Goal: Transaction & Acquisition: Purchase product/service

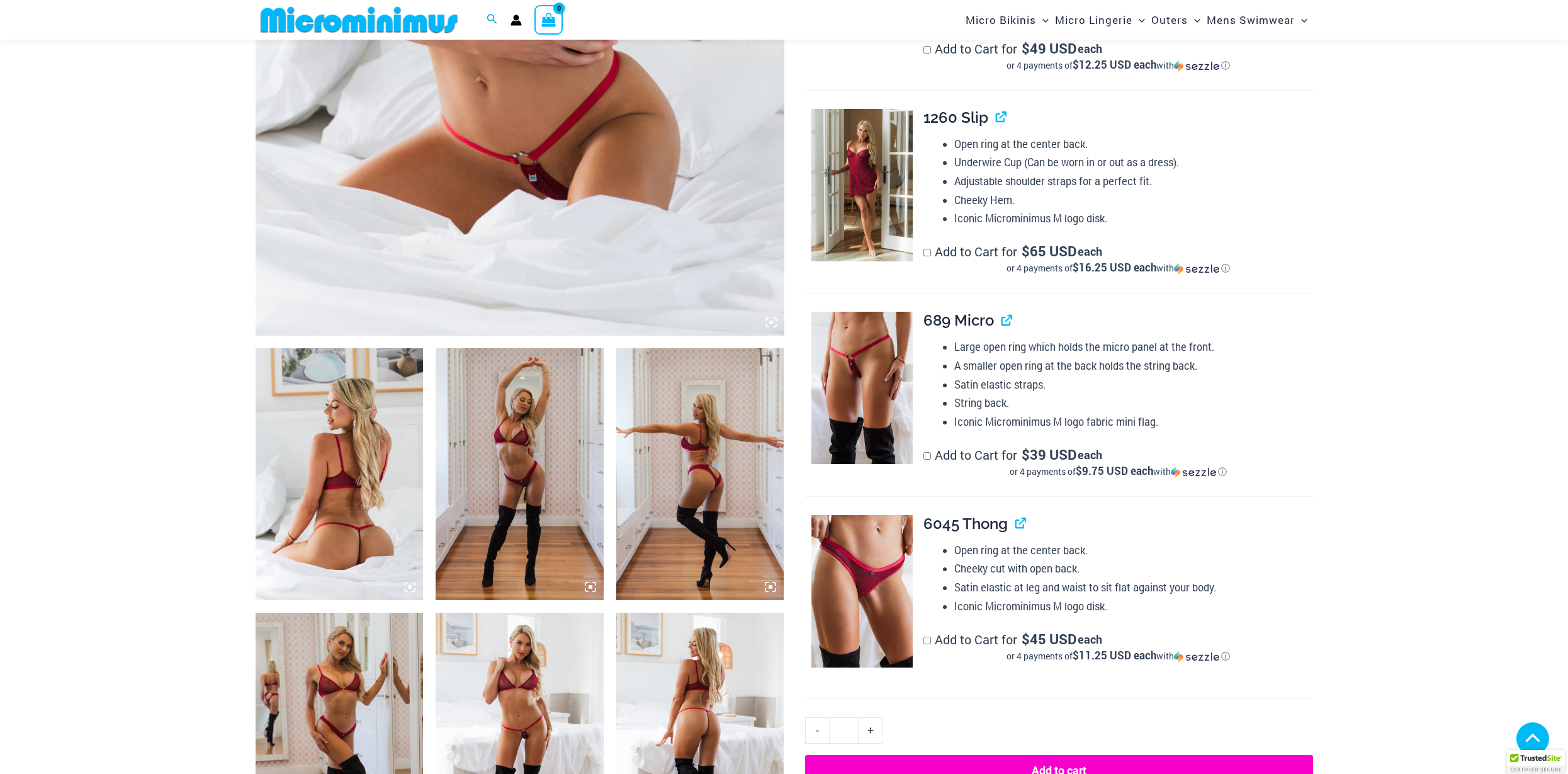
scroll to position [659, 0]
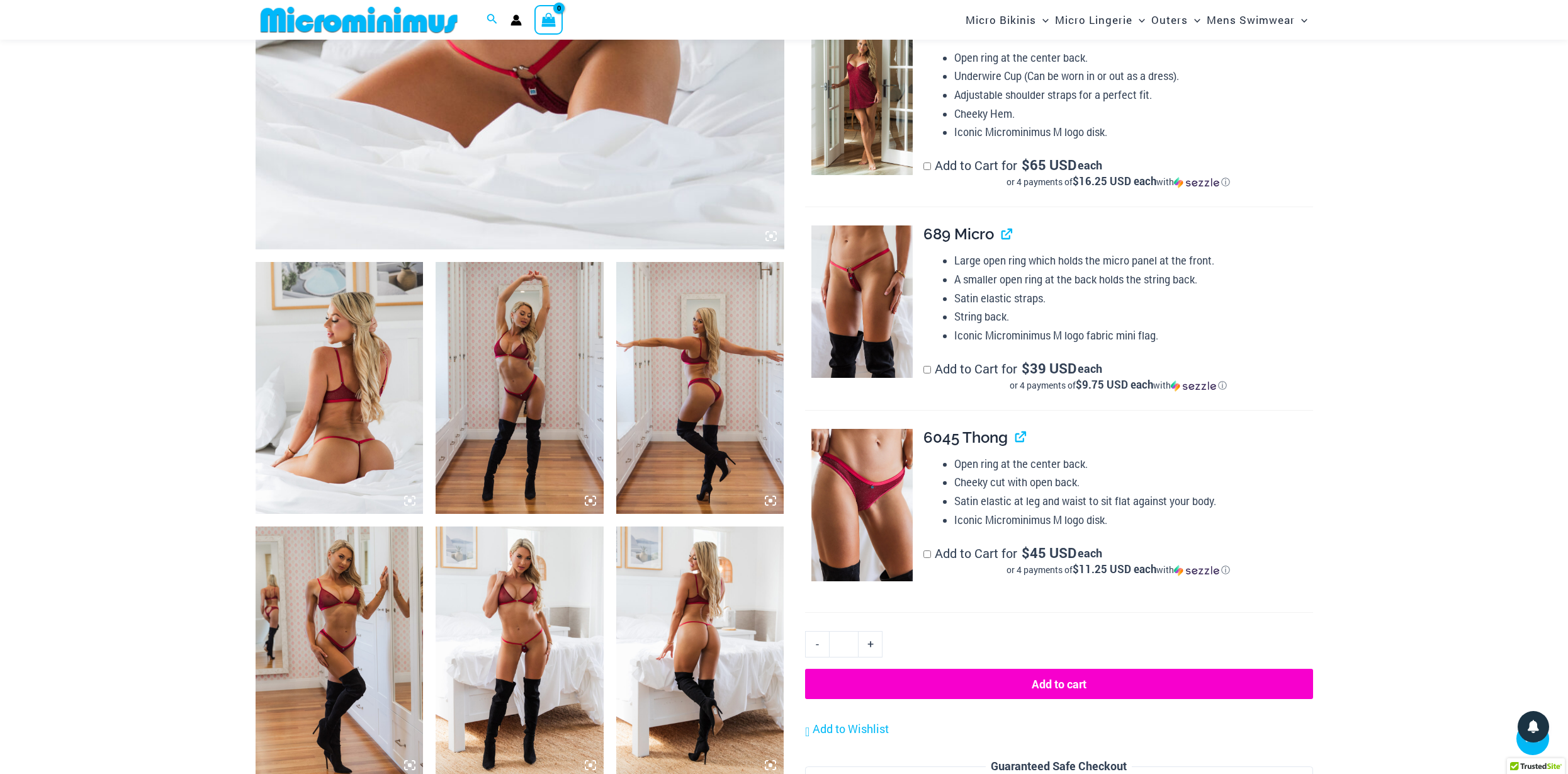
click at [705, 402] on img at bounding box center [700, 388] width 168 height 252
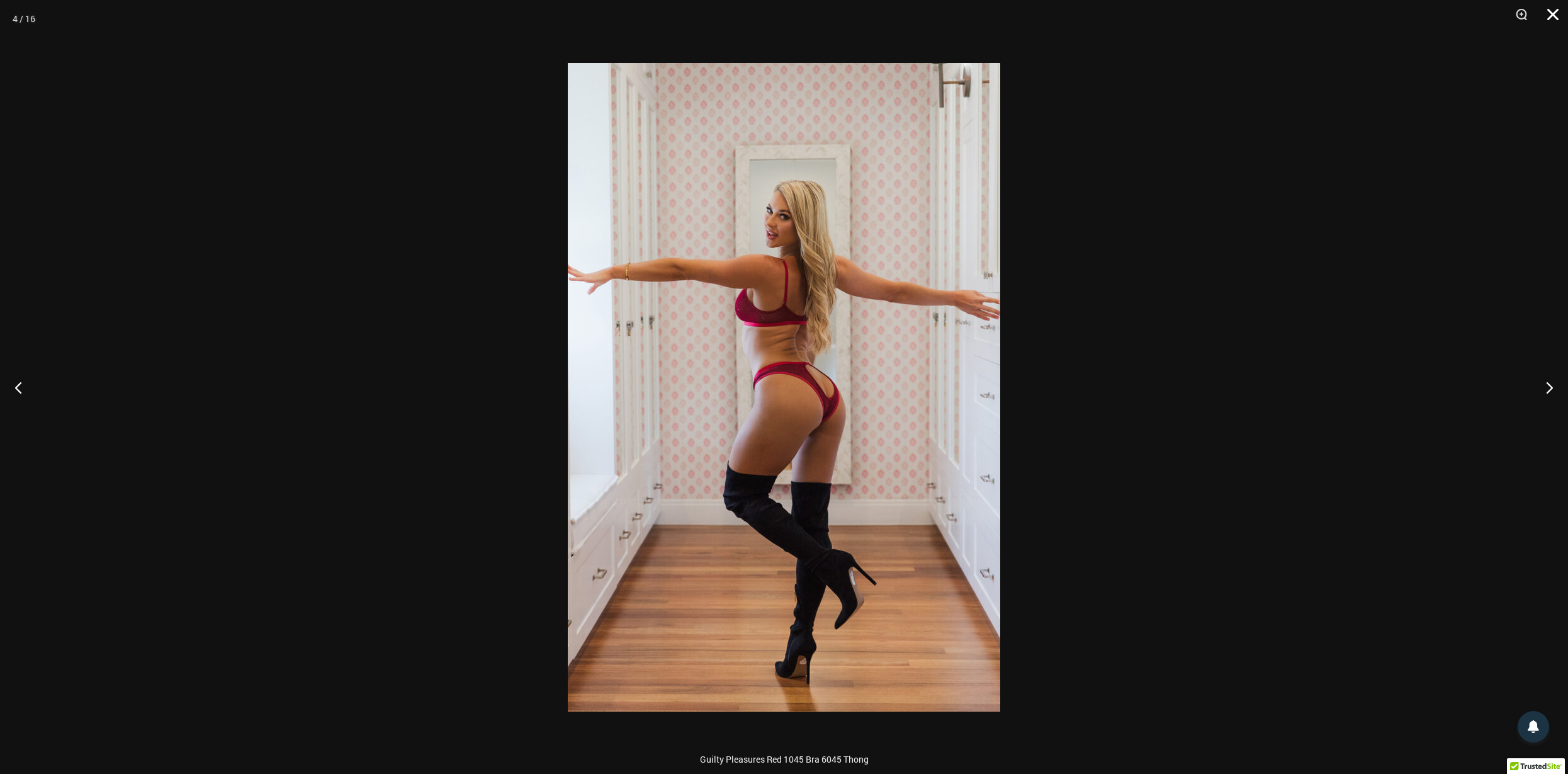
click at [1551, 16] on button "Close" at bounding box center [1548, 18] width 31 height 37
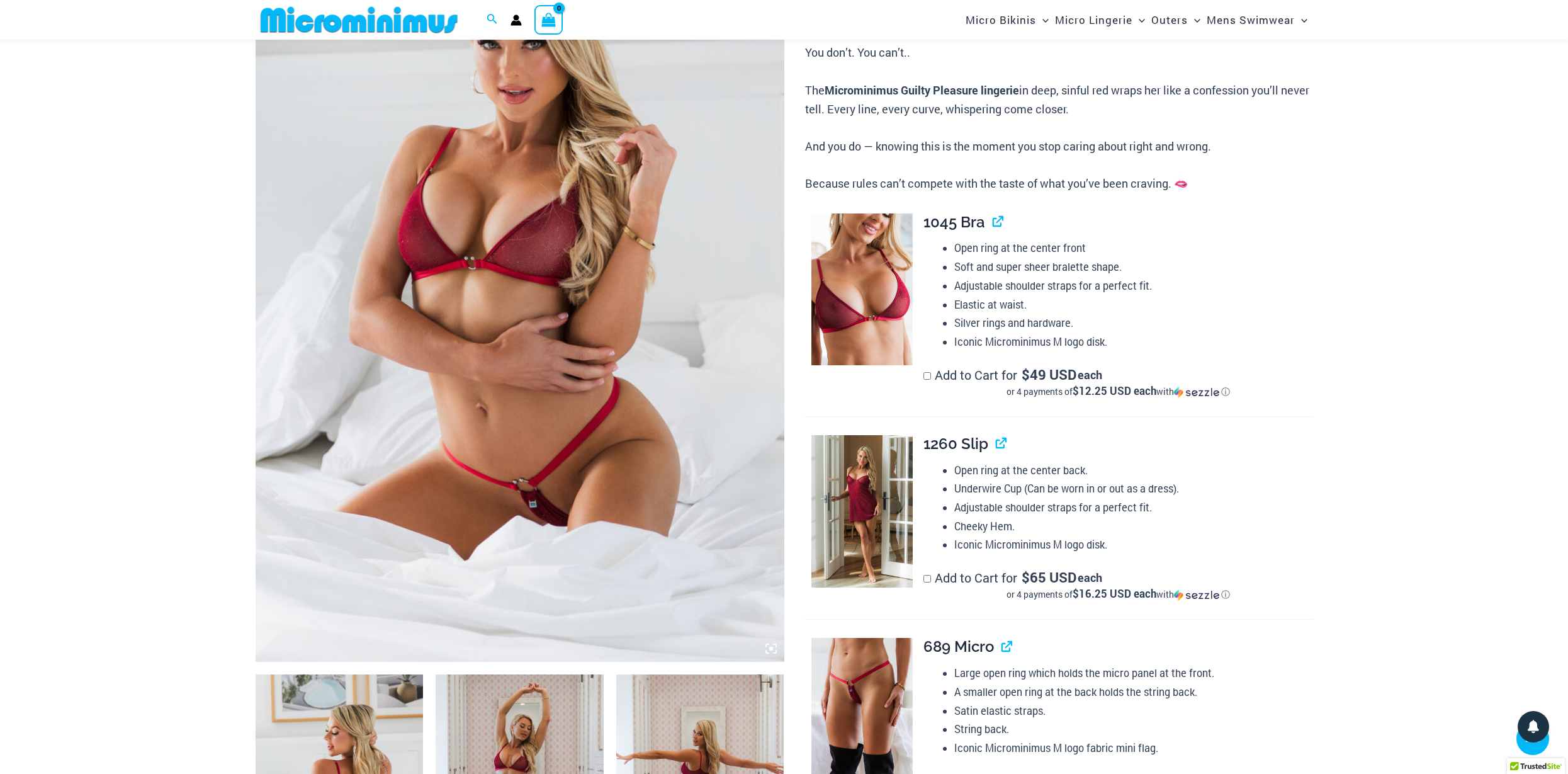
scroll to position [0, 0]
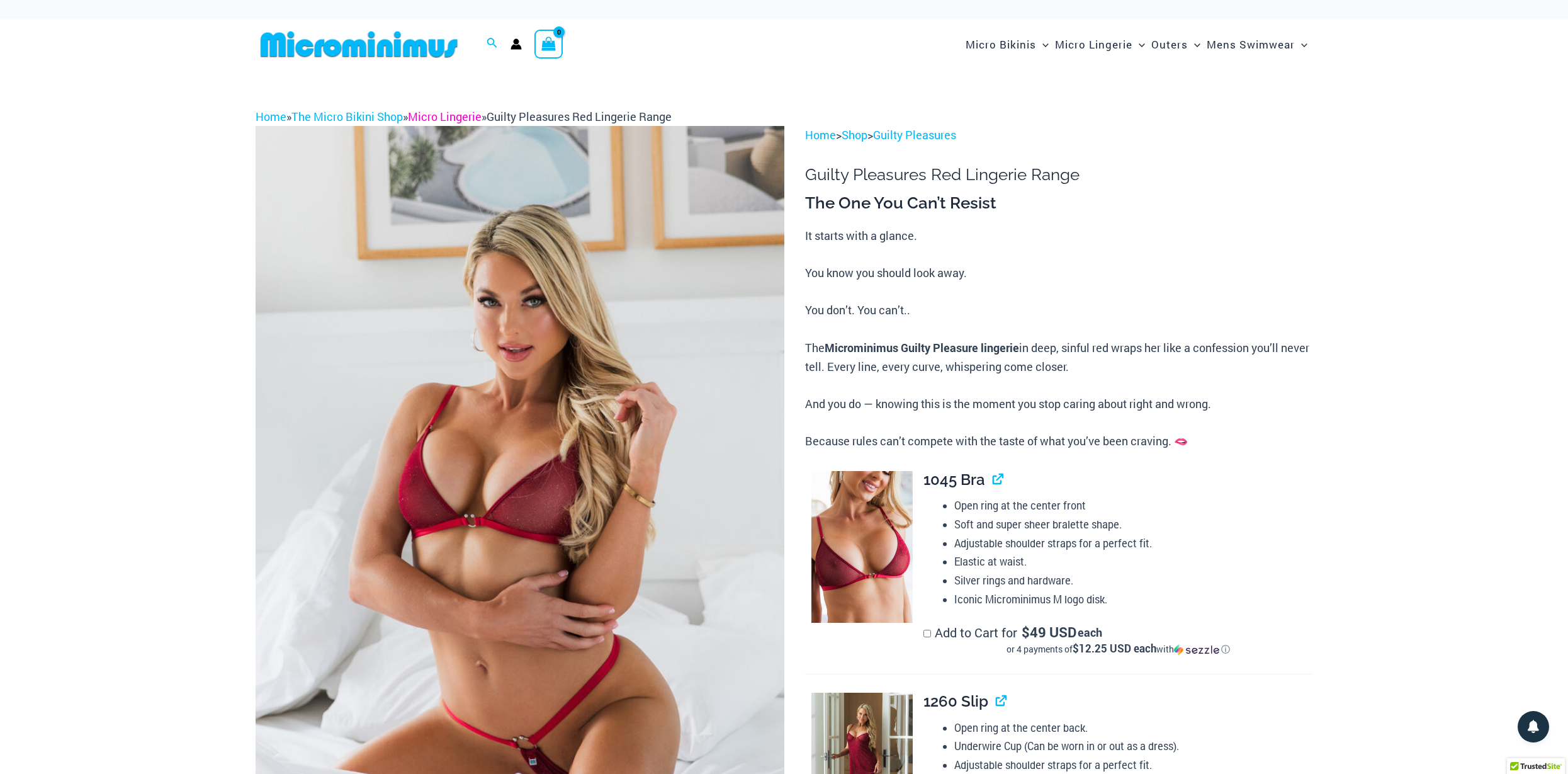
click at [444, 114] on link "Micro Lingerie" at bounding box center [444, 116] width 74 height 16
click at [456, 114] on link "Micro Lingerie" at bounding box center [444, 116] width 74 height 16
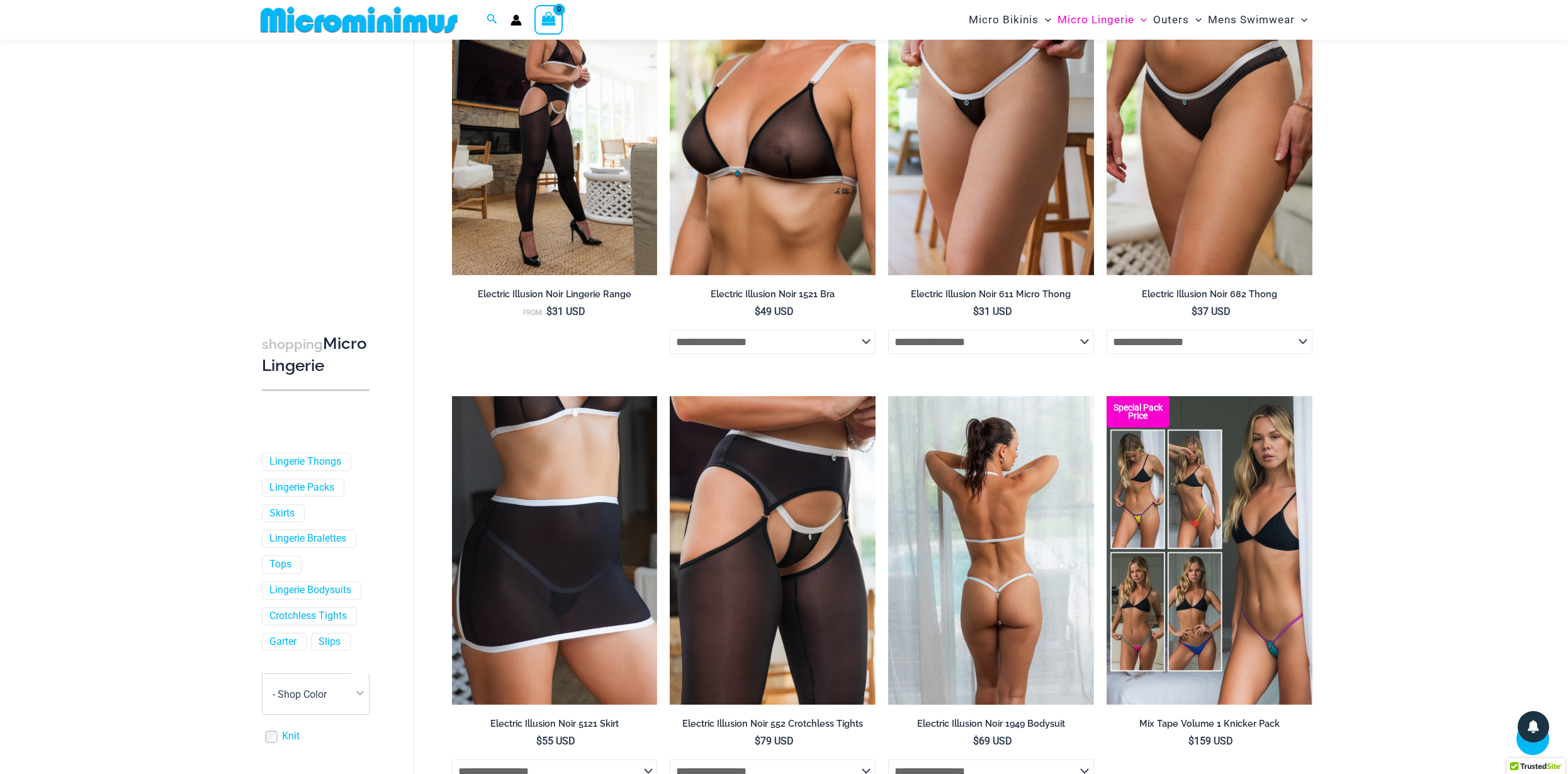
scroll to position [2296, 0]
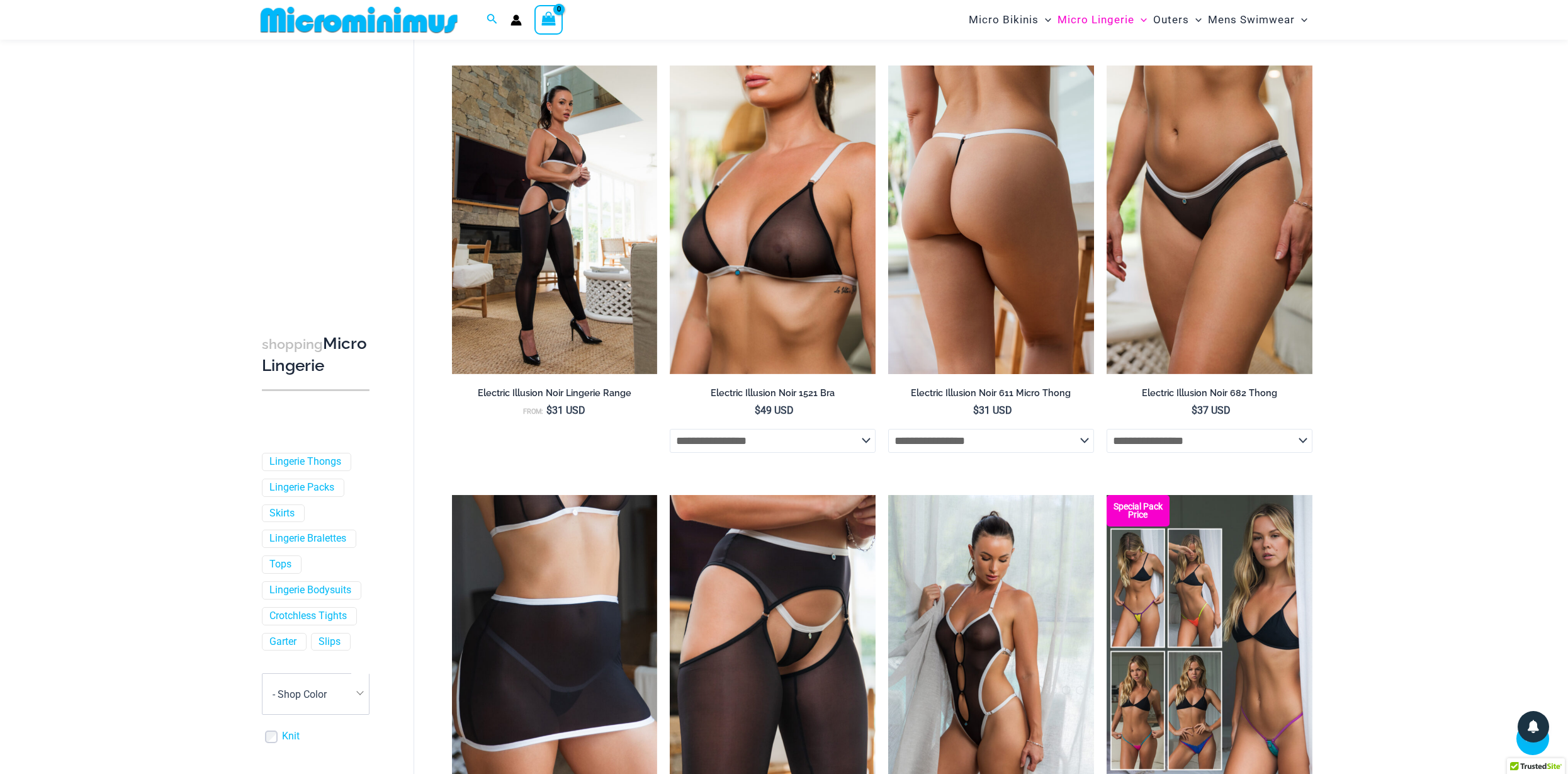
click at [960, 334] on img at bounding box center [991, 220] width 206 height 309
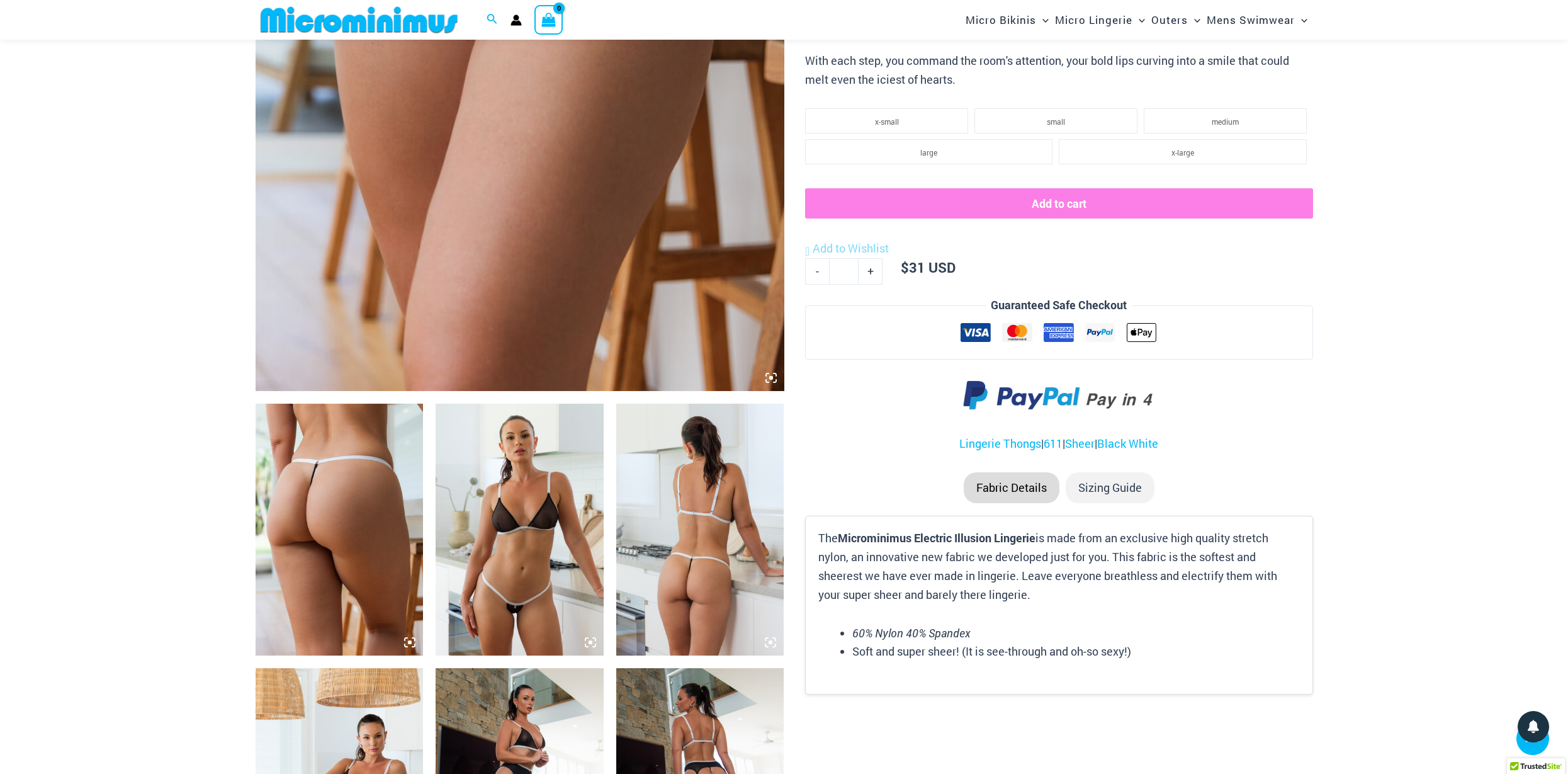
scroll to position [717, 0]
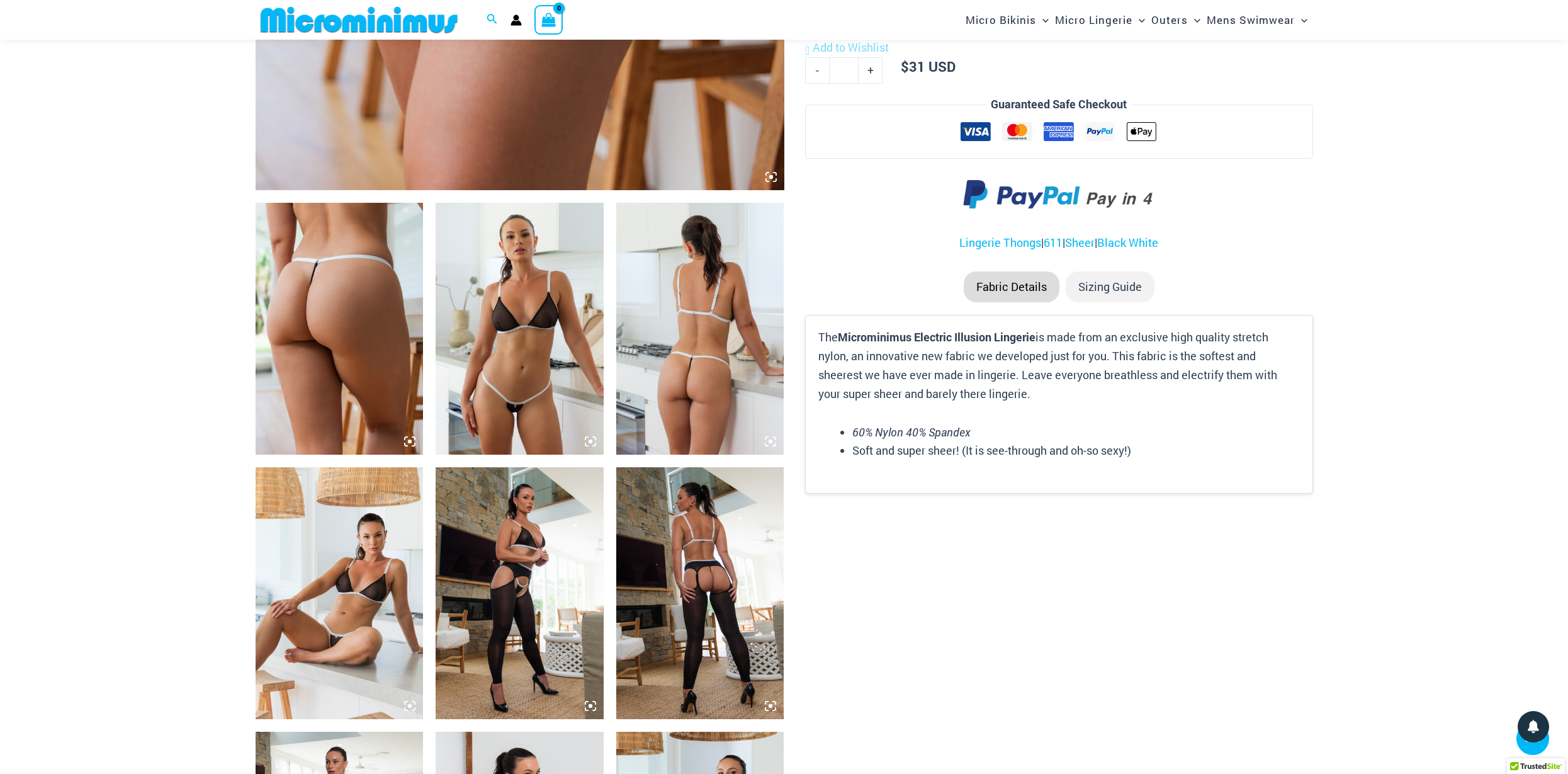
click at [378, 611] on img at bounding box center [340, 593] width 168 height 252
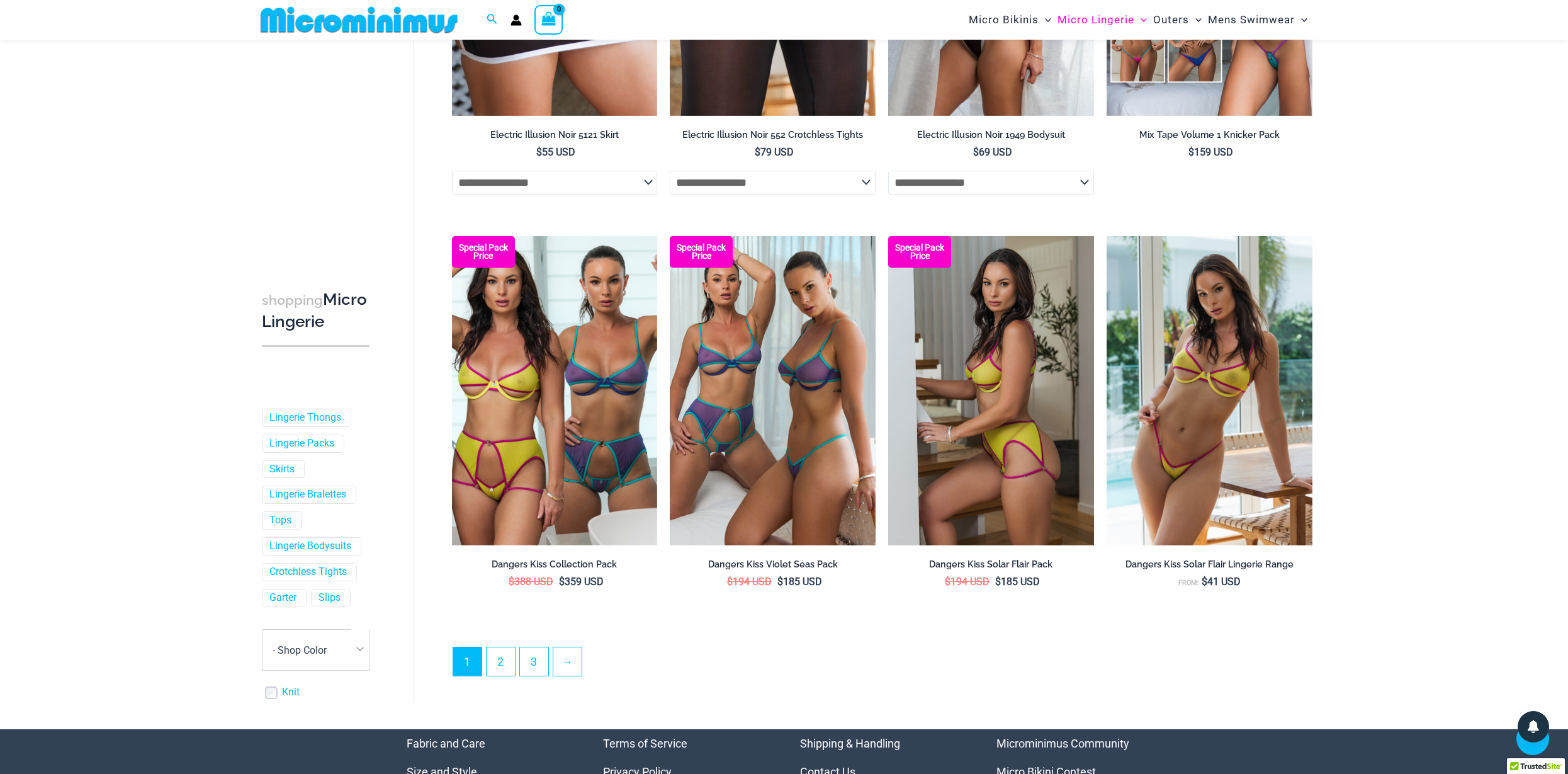
scroll to position [3229, 0]
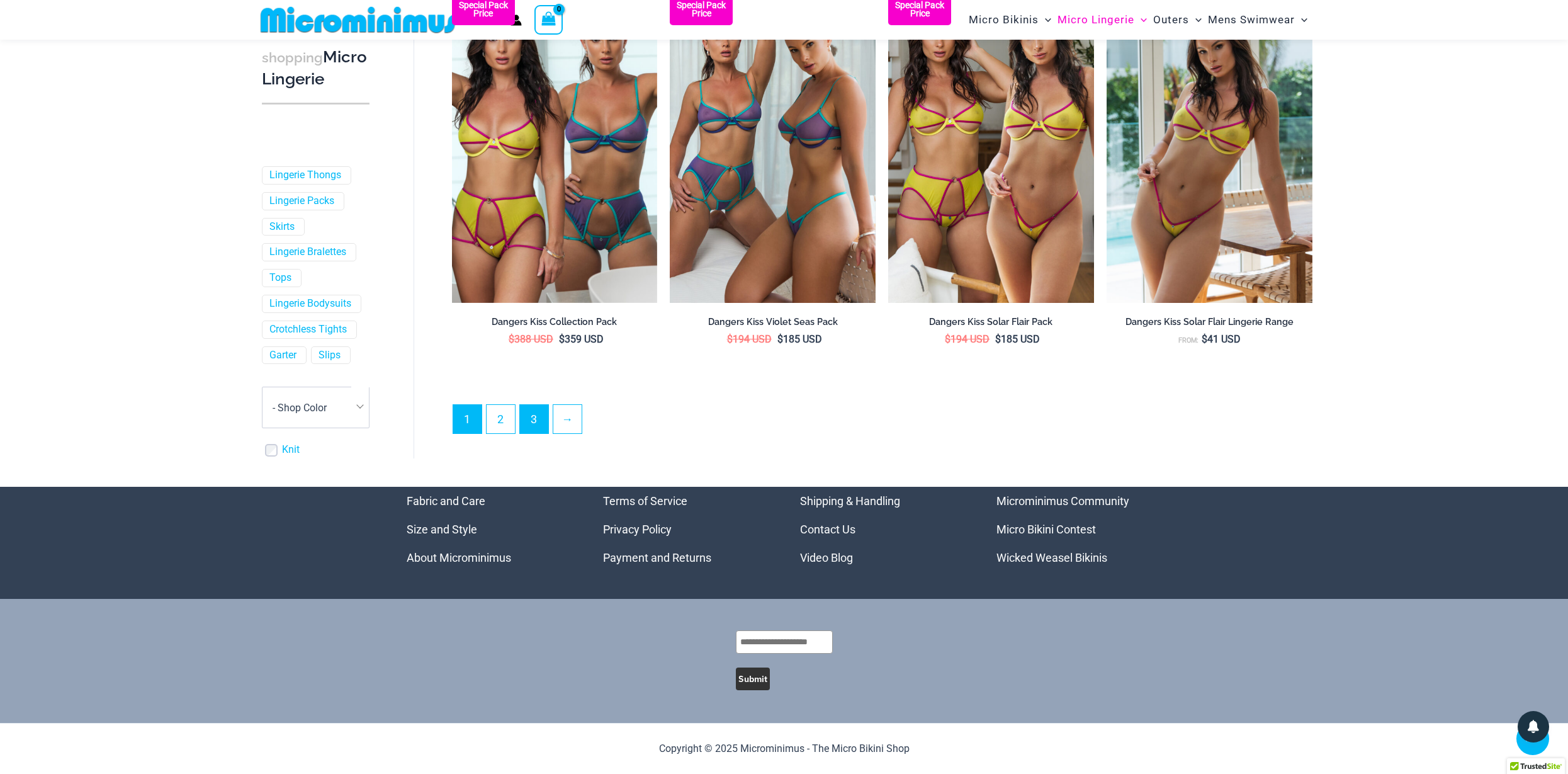
click at [531, 422] on link "3" at bounding box center [534, 419] width 28 height 28
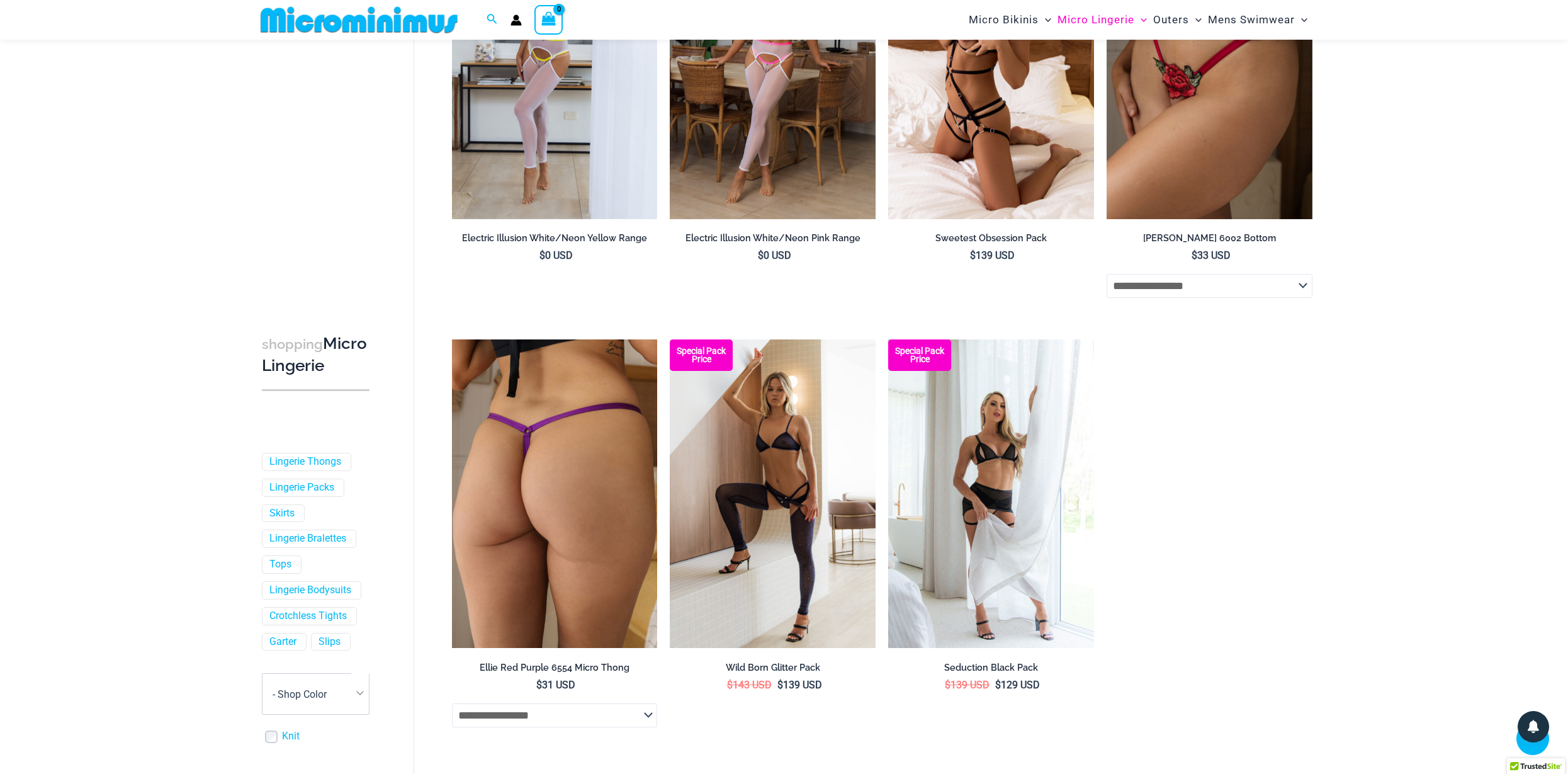
scroll to position [970, 0]
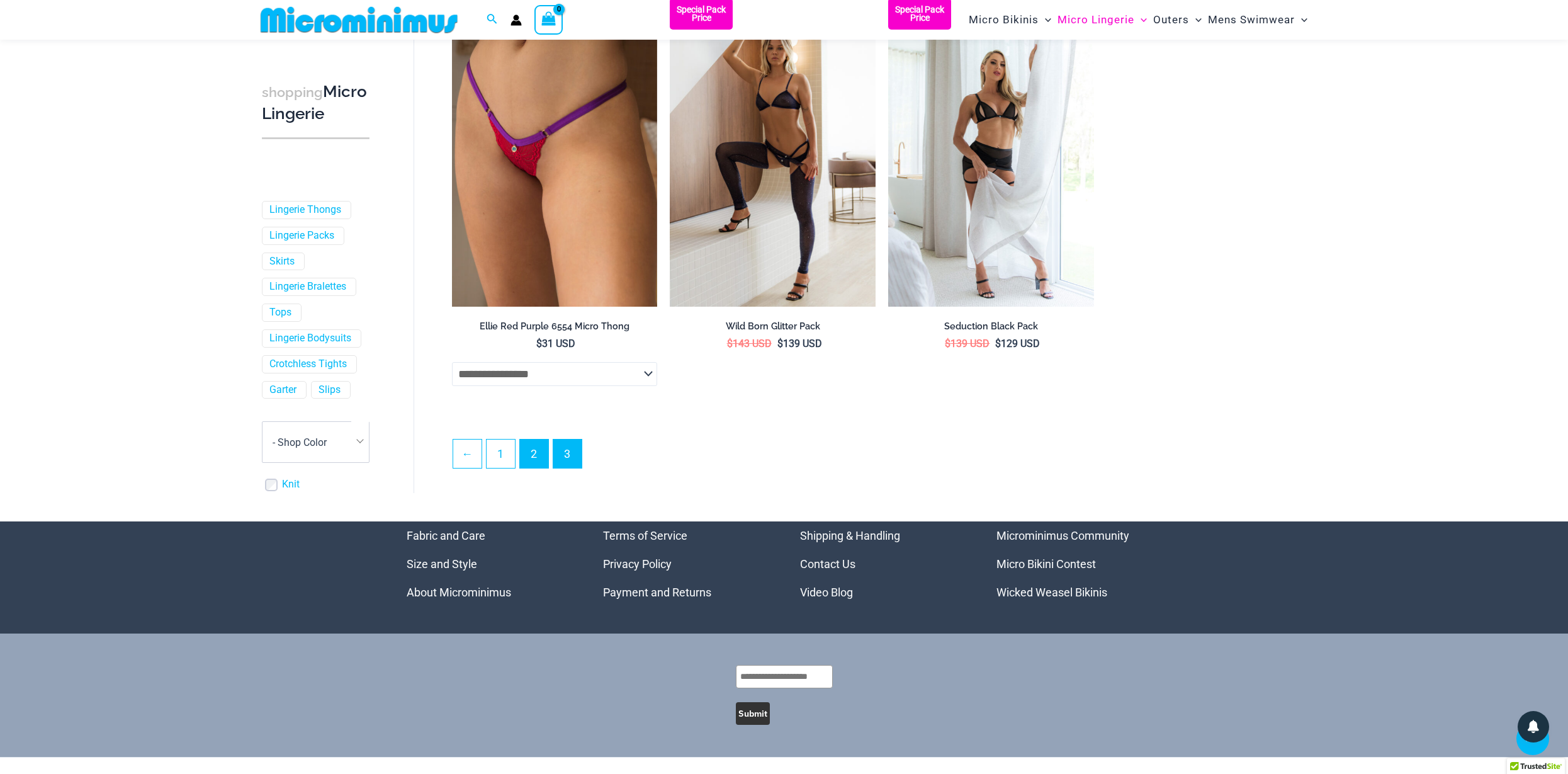
click at [544, 464] on link "2" at bounding box center [534, 453] width 28 height 28
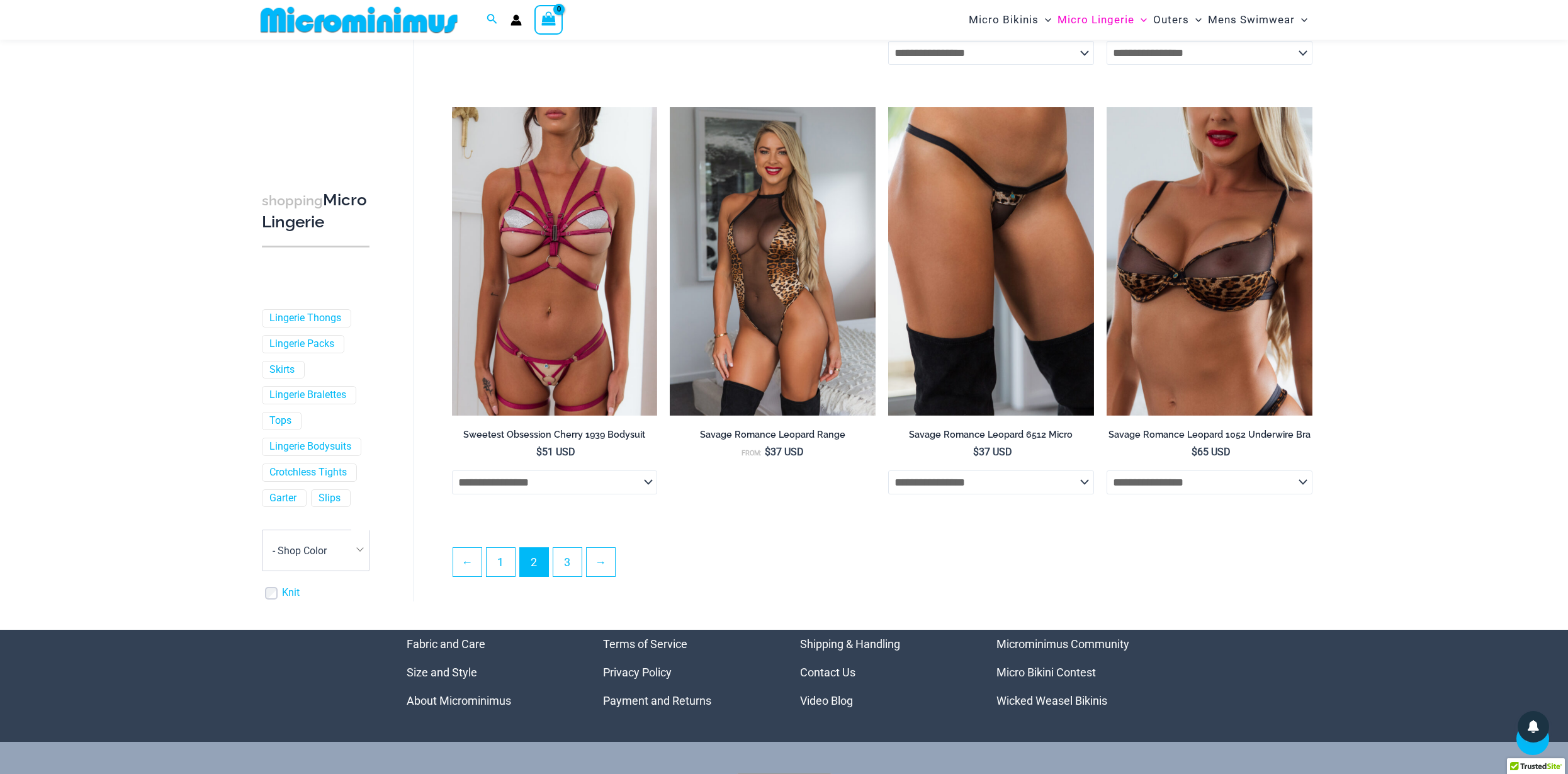
scroll to position [3169, 0]
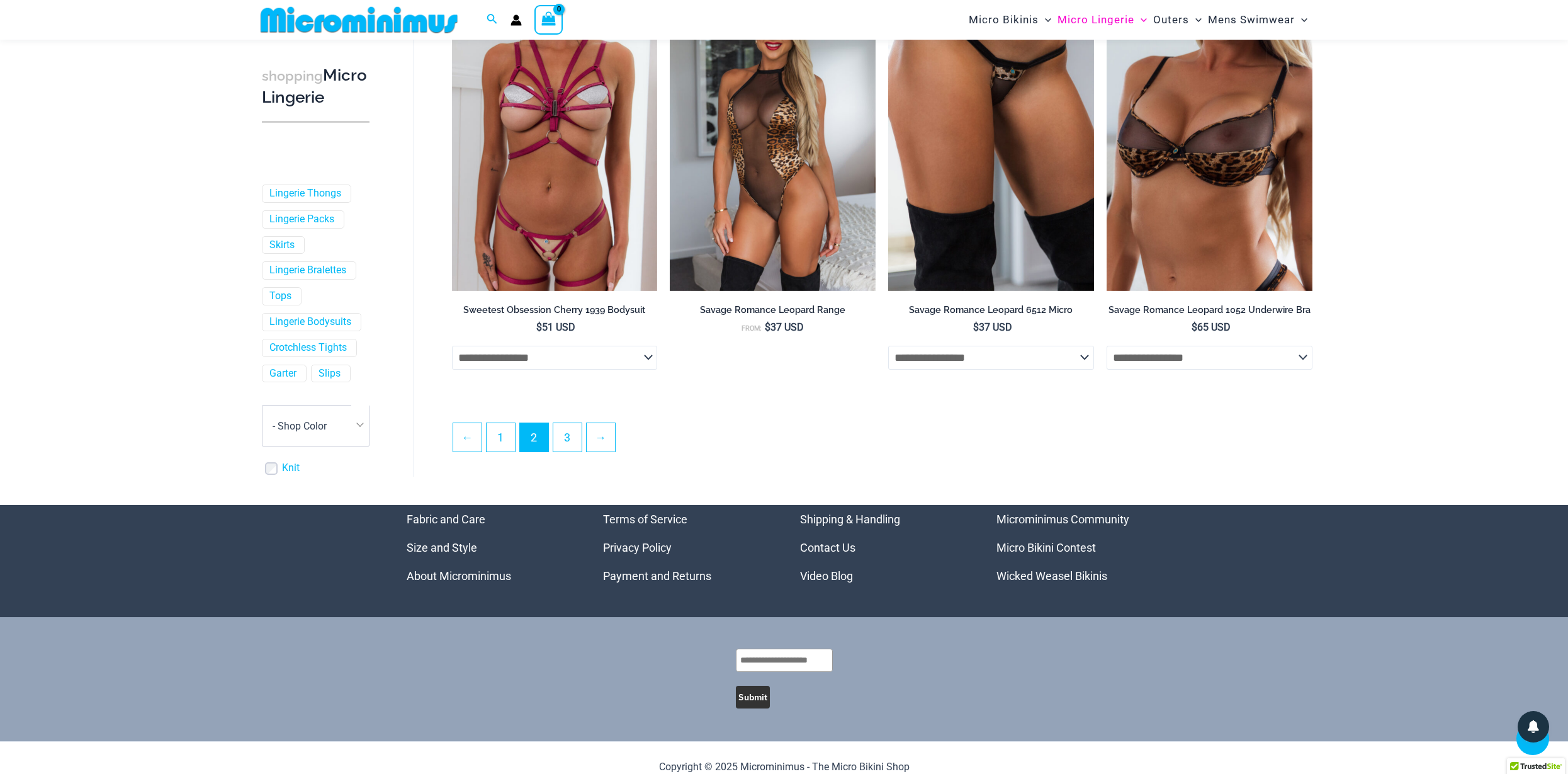
click at [354, 22] on img at bounding box center [359, 19] width 207 height 28
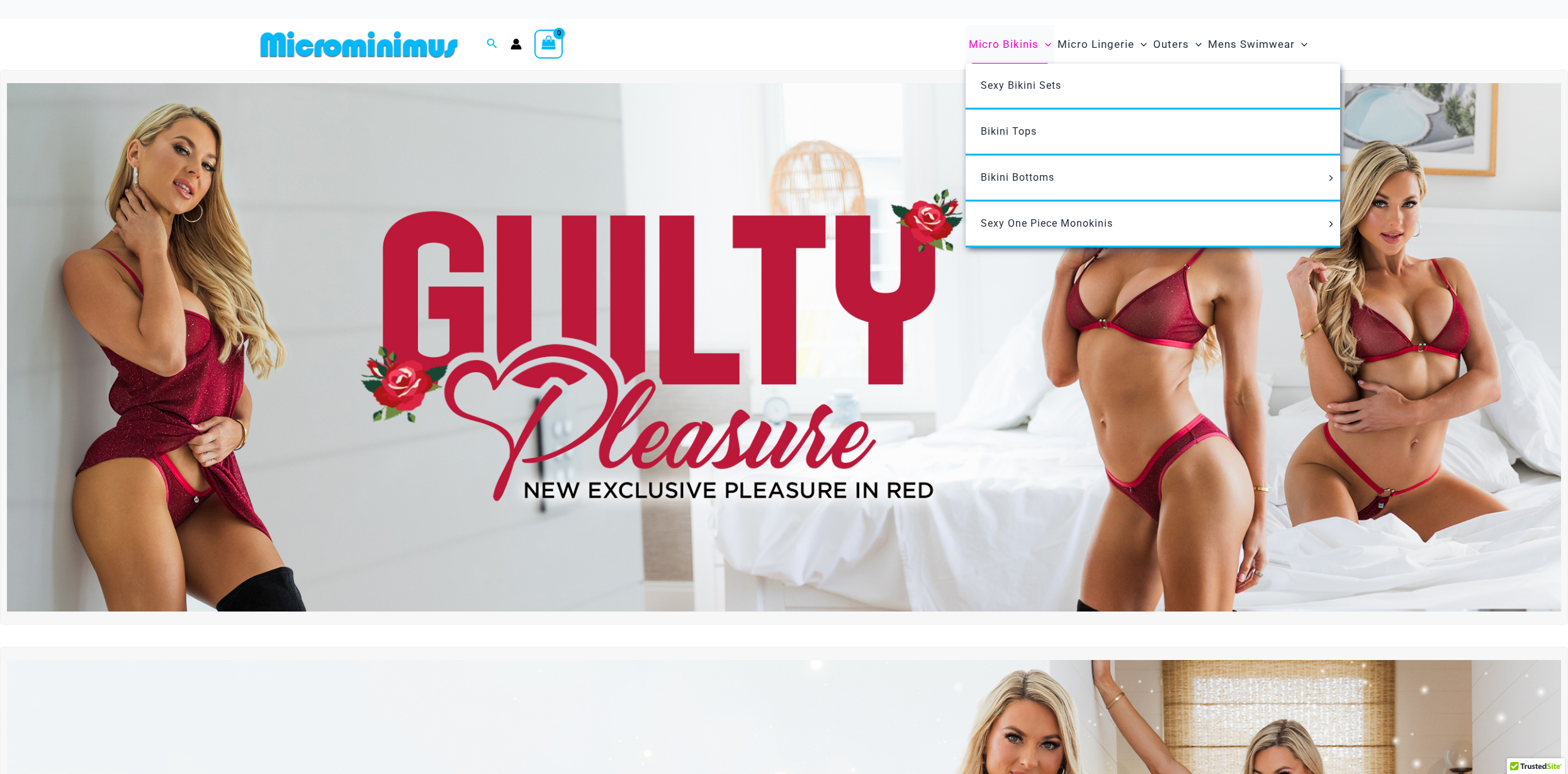
click at [1007, 39] on span "Micro Bikinis" at bounding box center [1003, 44] width 69 height 32
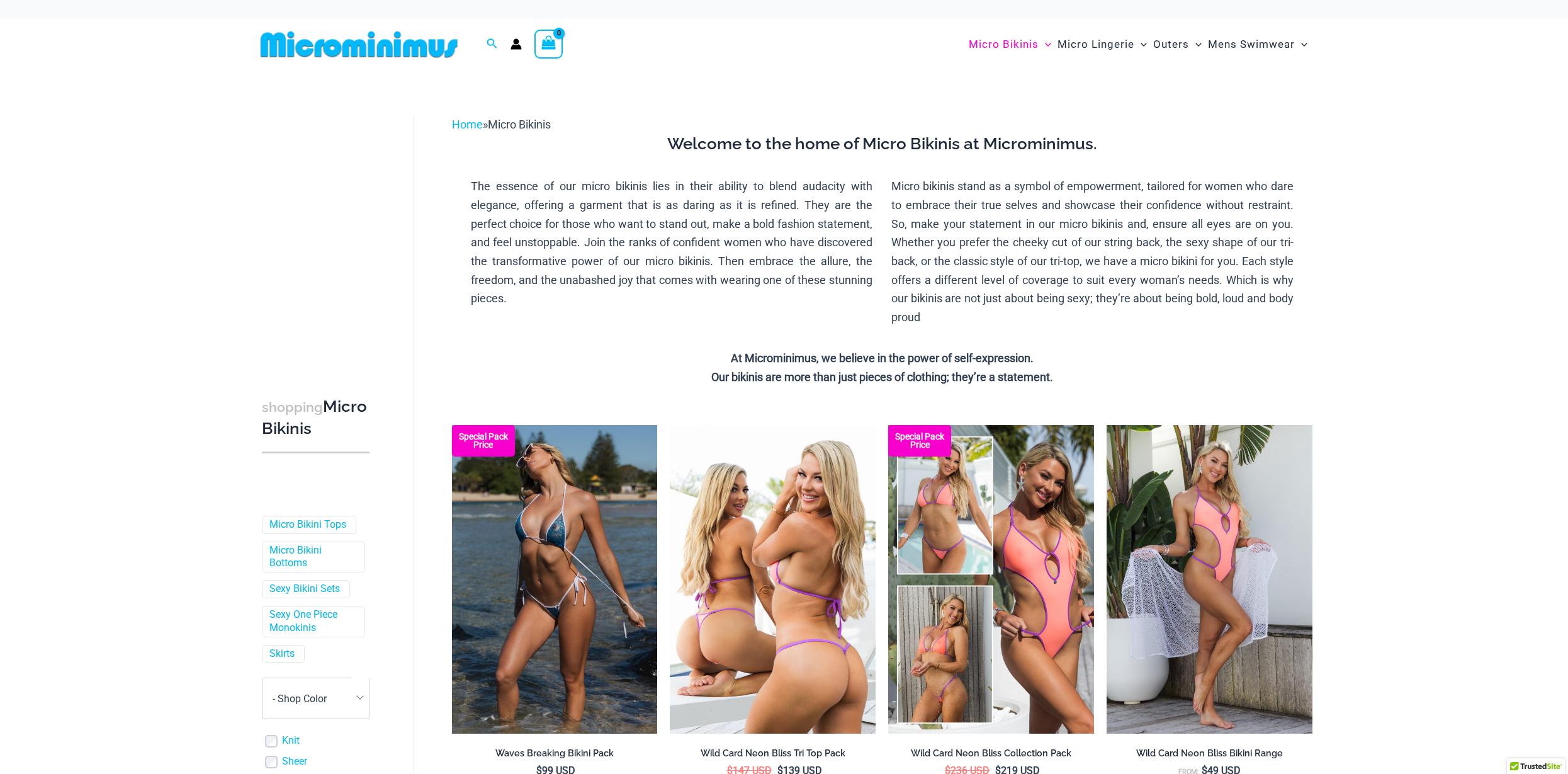
click at [731, 656] on img at bounding box center [772, 579] width 206 height 309
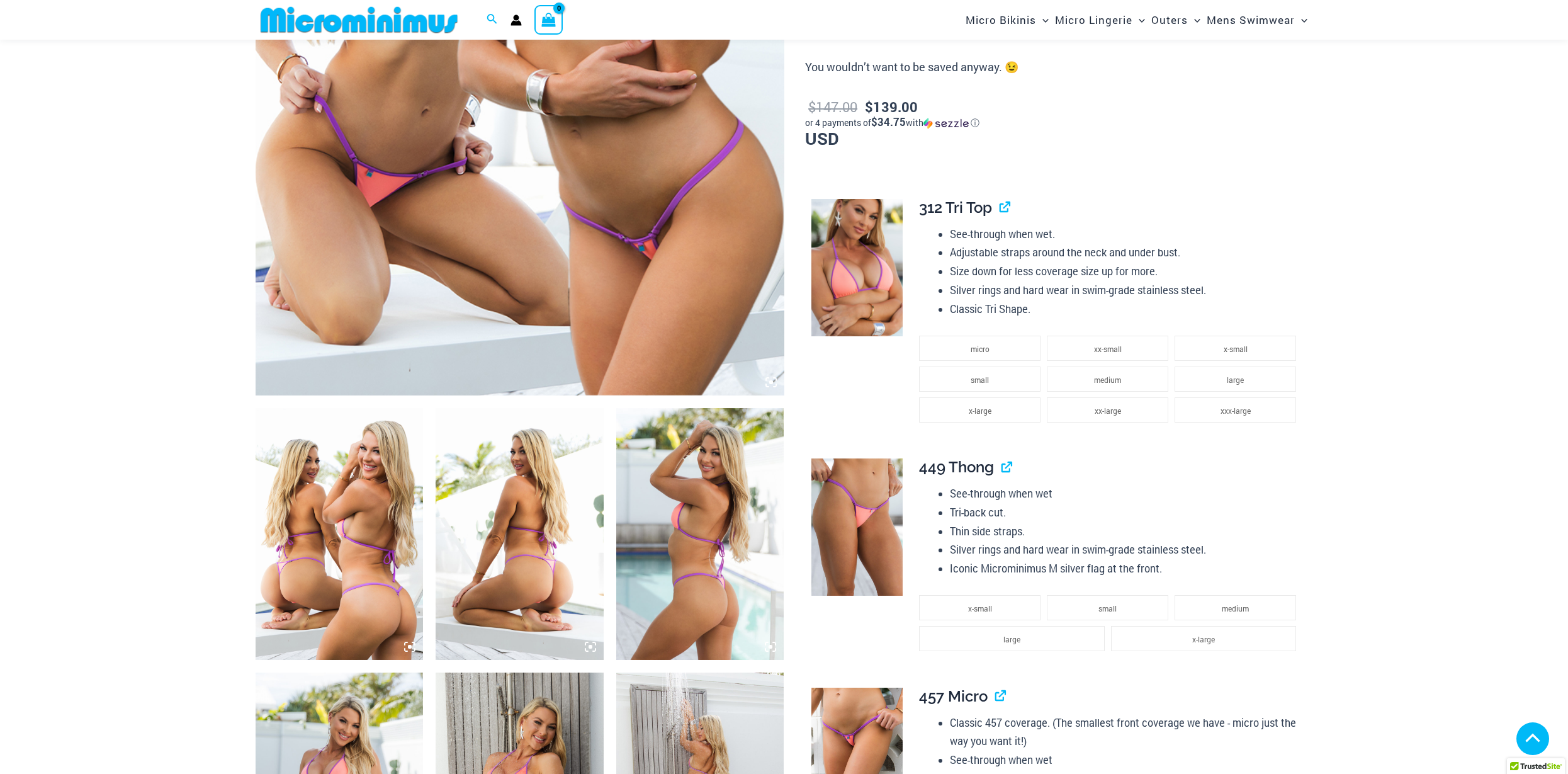
scroll to position [688, 0]
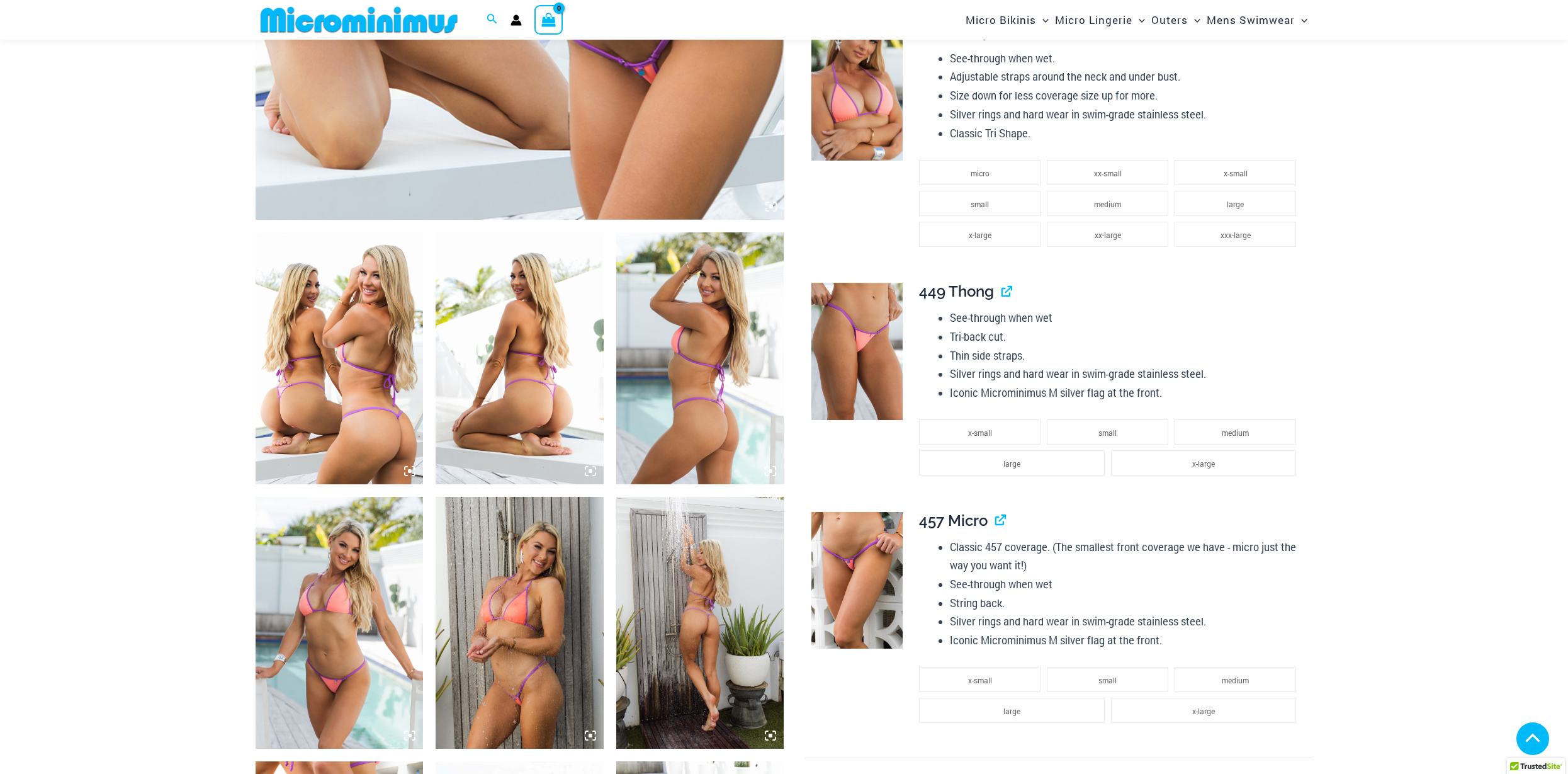
click at [846, 540] on img at bounding box center [857, 580] width 91 height 137
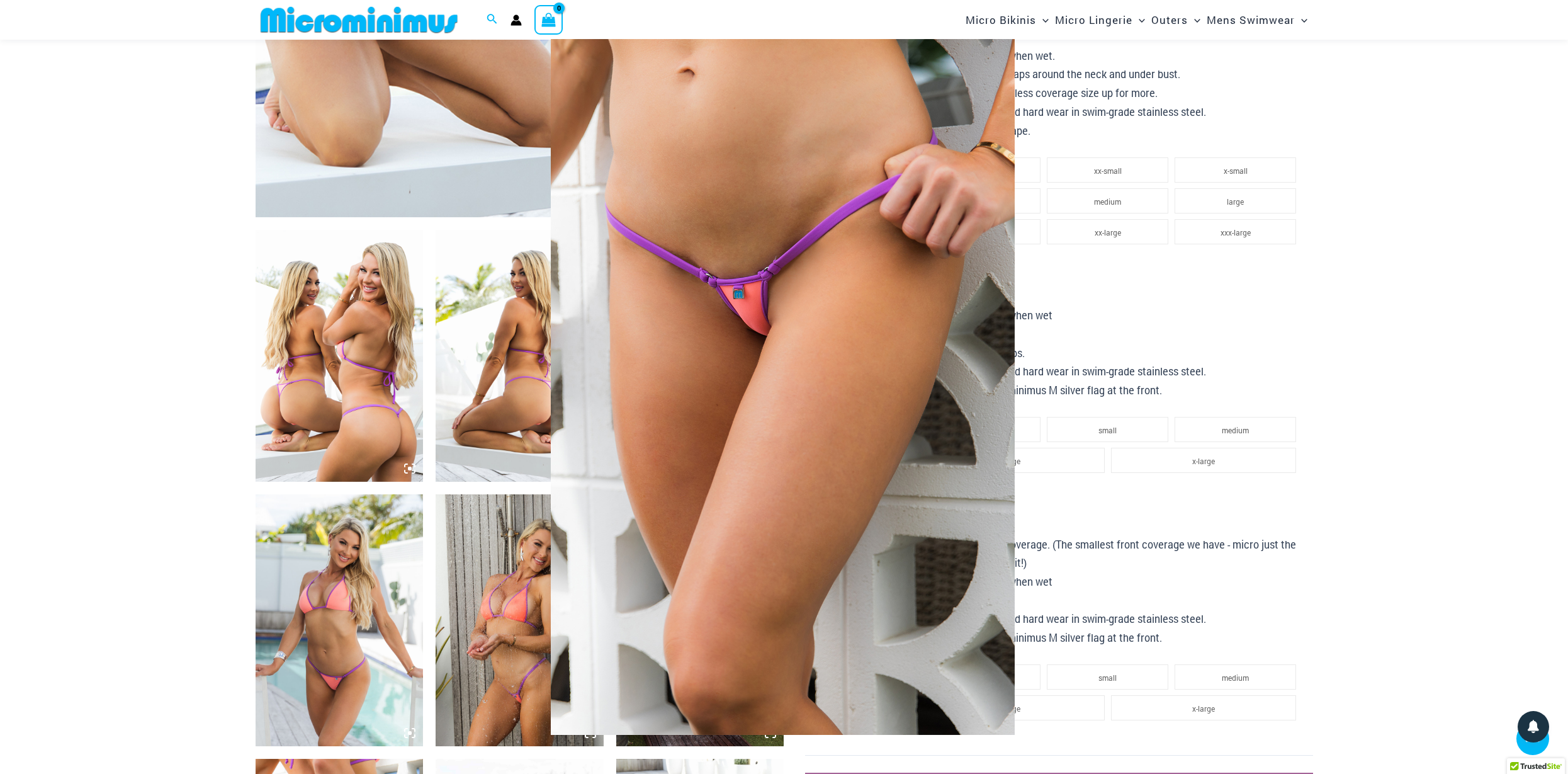
scroll to position [1161, 0]
